Goal: Transaction & Acquisition: Subscribe to service/newsletter

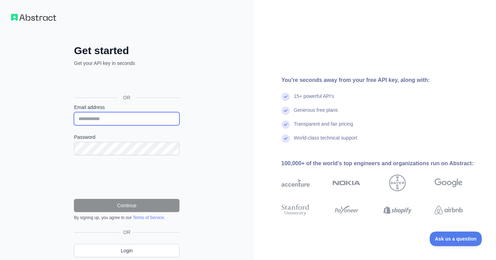
click at [117, 119] on input "Email address" at bounding box center [127, 118] width 106 height 13
type input "**********"
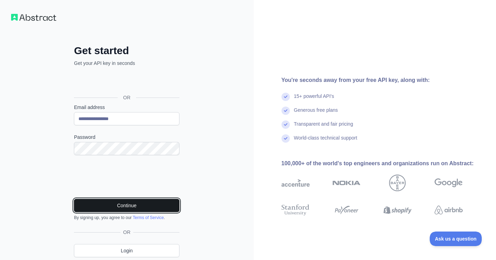
click at [131, 206] on button "Continue" at bounding box center [127, 205] width 106 height 13
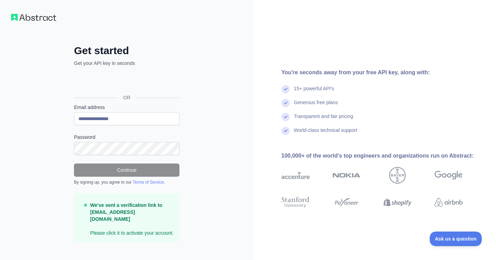
scroll to position [2, 0]
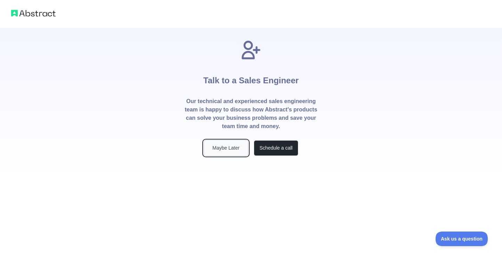
click at [219, 149] on button "Maybe Later" at bounding box center [226, 148] width 44 height 16
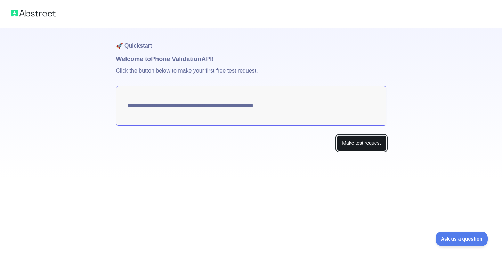
click at [362, 145] on button "Make test request" at bounding box center [361, 143] width 49 height 16
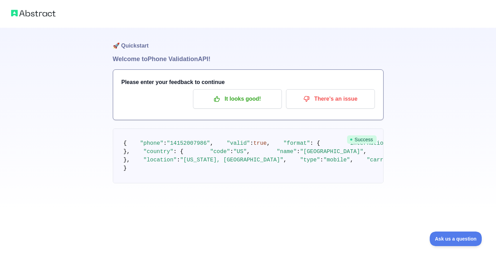
scroll to position [51, 0]
